Goal: Information Seeking & Learning: Learn about a topic

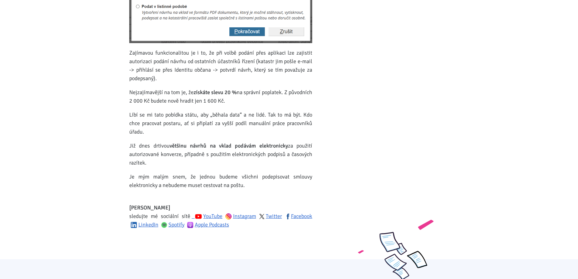
scroll to position [303, 0]
drag, startPoint x: 183, startPoint y: 154, endPoint x: 213, endPoint y: 164, distance: 32.0
click at [213, 164] on p "Již dnes drtivou většinu návrhů na vklad podávám elektronicky za použití autori…" at bounding box center [220, 153] width 183 height 25
drag, startPoint x: 186, startPoint y: 162, endPoint x: 122, endPoint y: 142, distance: 67.0
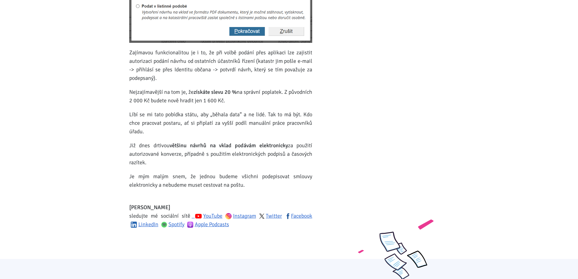
click at [122, 142] on body "[PERSON_NAME] ÚVOD MOJE SLUŽBY Strategický mentoring Financování bez limitu Kup…" at bounding box center [289, 98] width 578 height 803
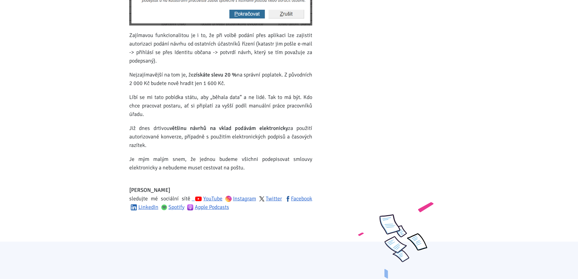
scroll to position [364, 0]
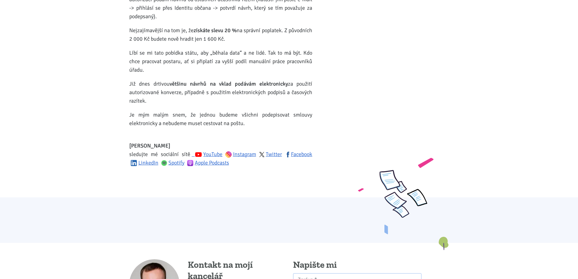
click at [291, 100] on p "Již dnes drtivou většinu návrhů na vklad podávám elektronicky za použití autori…" at bounding box center [220, 92] width 183 height 25
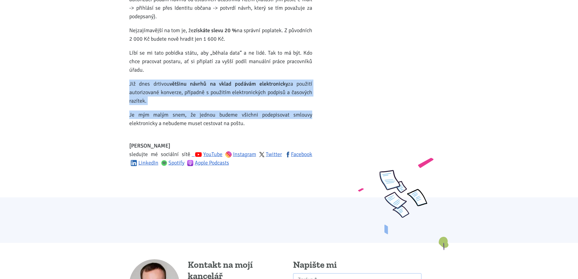
drag, startPoint x: 312, startPoint y: 106, endPoint x: 123, endPoint y: 82, distance: 190.7
click at [123, 82] on body "[PERSON_NAME] ÚVOD MOJE SLUŽBY Strategický mentoring Financování bez limitu Kup…" at bounding box center [289, 37] width 578 height 803
click at [169, 88] on p "Již dnes drtivou většinu návrhů na vklad podávám elektronicky za použití autori…" at bounding box center [220, 92] width 183 height 25
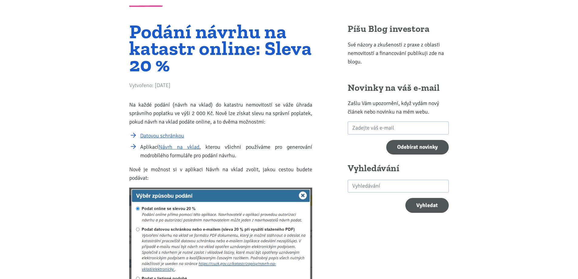
scroll to position [0, 0]
